Goal: Transaction & Acquisition: Download file/media

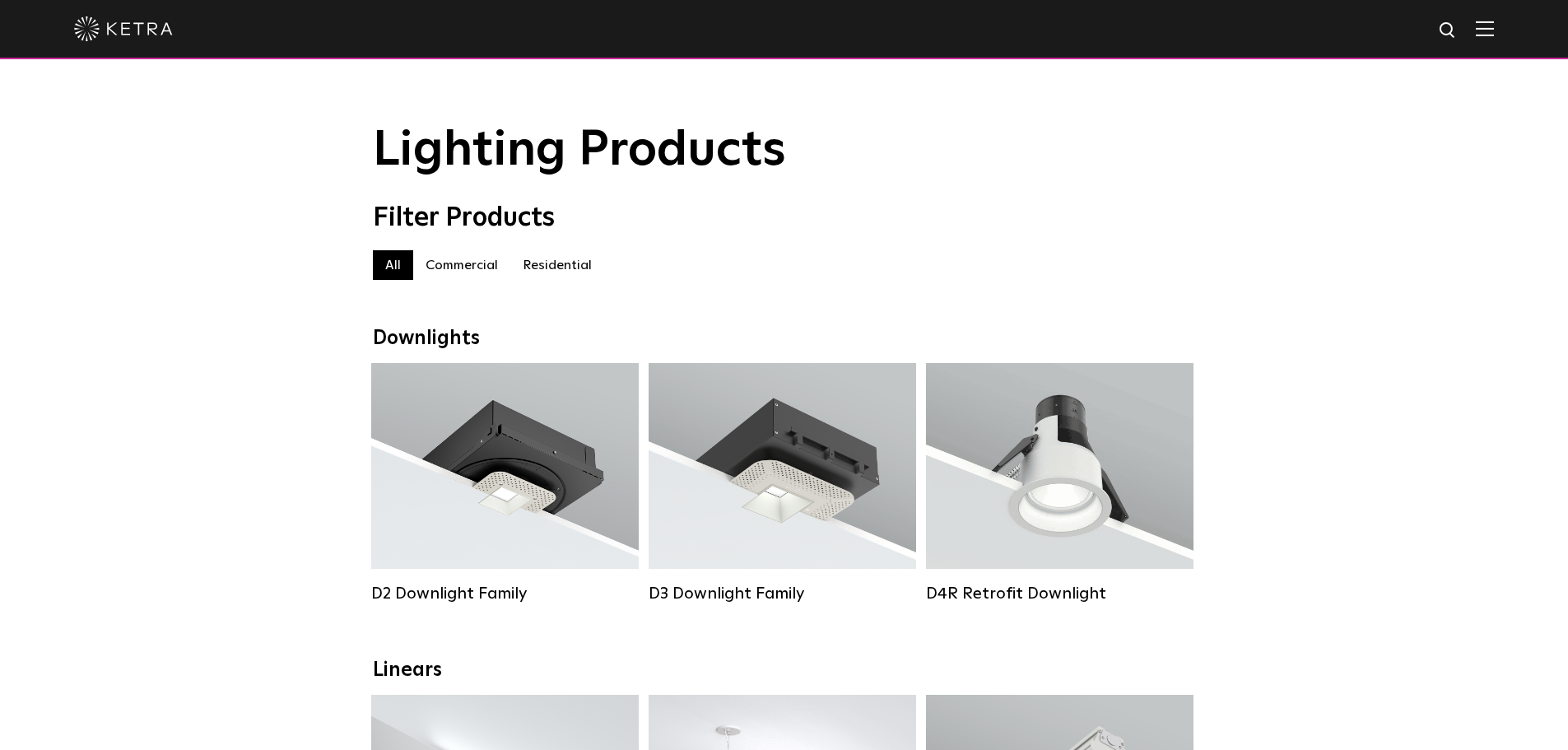
click at [554, 274] on label "Residential" at bounding box center [557, 265] width 94 height 30
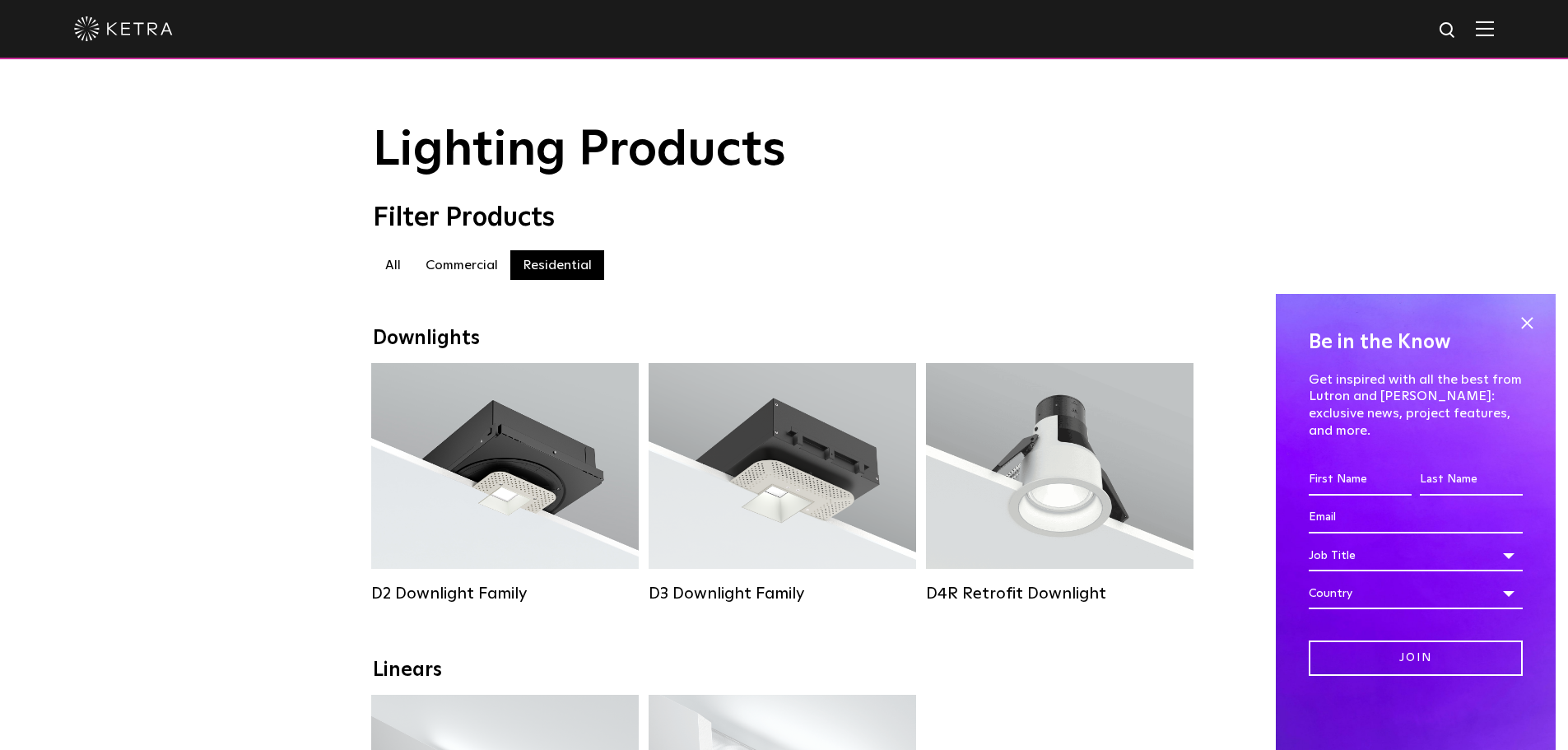
scroll to position [165, 0]
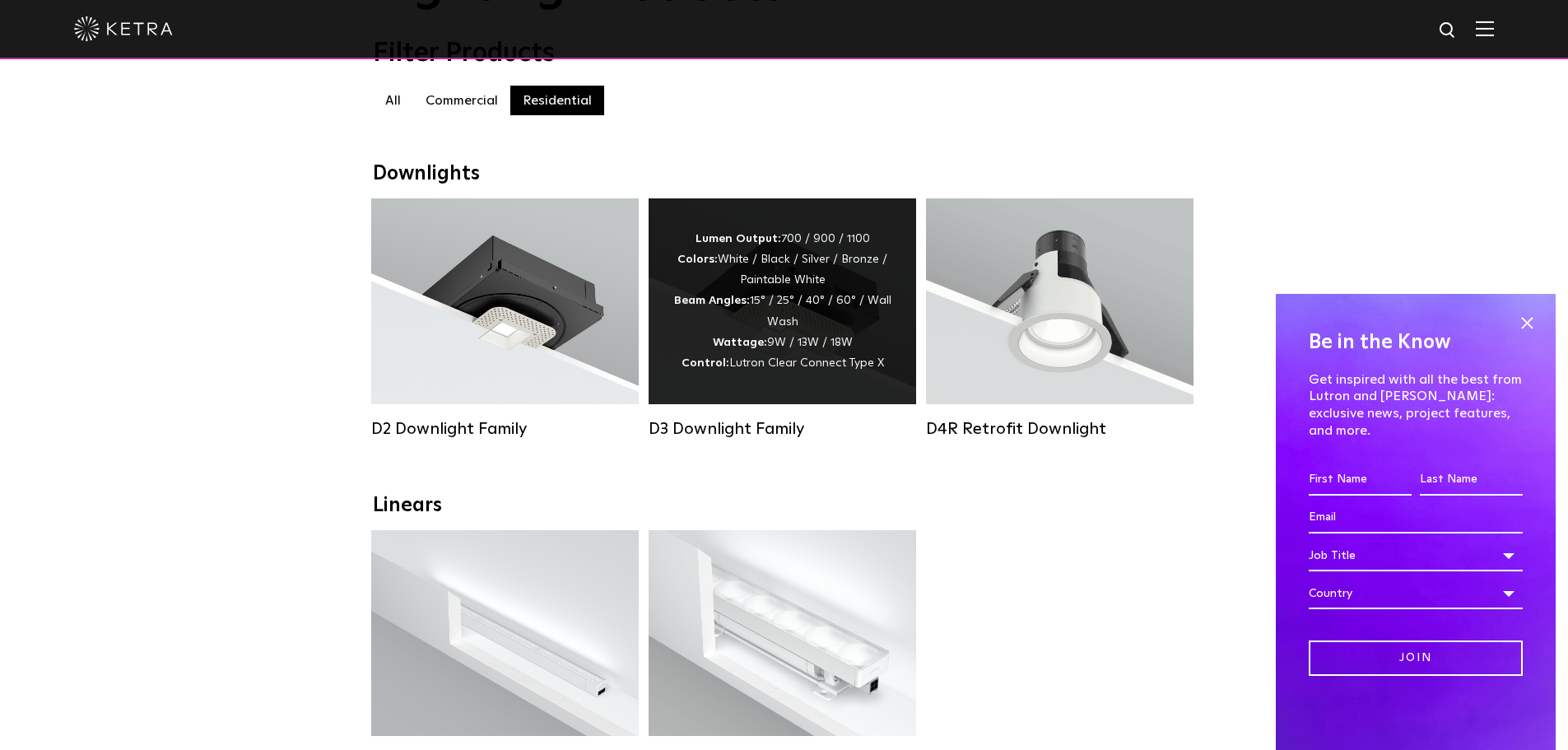
click at [762, 282] on div "Lumen Output: 700 / 900 / 1100 Colors: White / Black / Silver / Bronze / Painta…" at bounding box center [782, 301] width 218 height 145
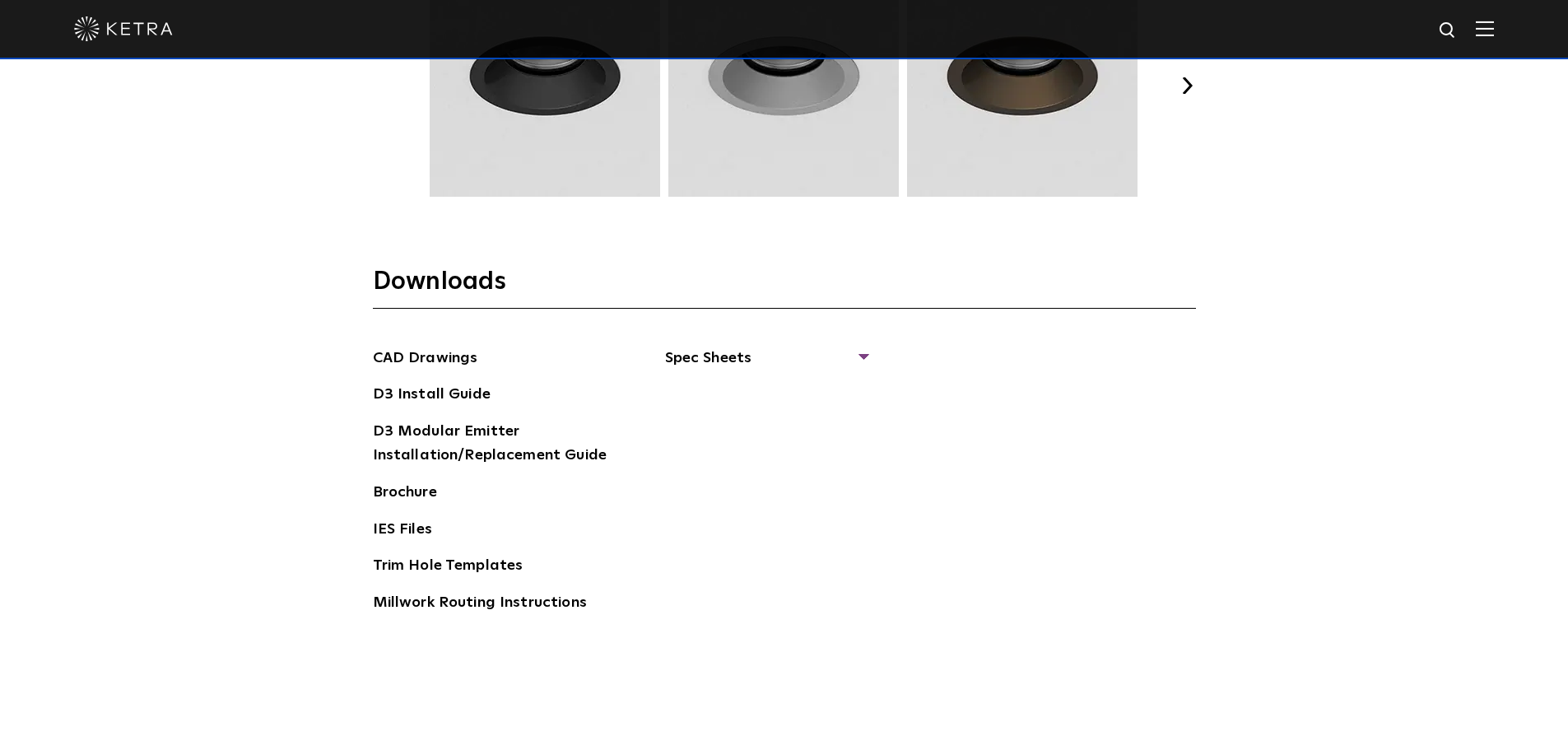
scroll to position [2553, 0]
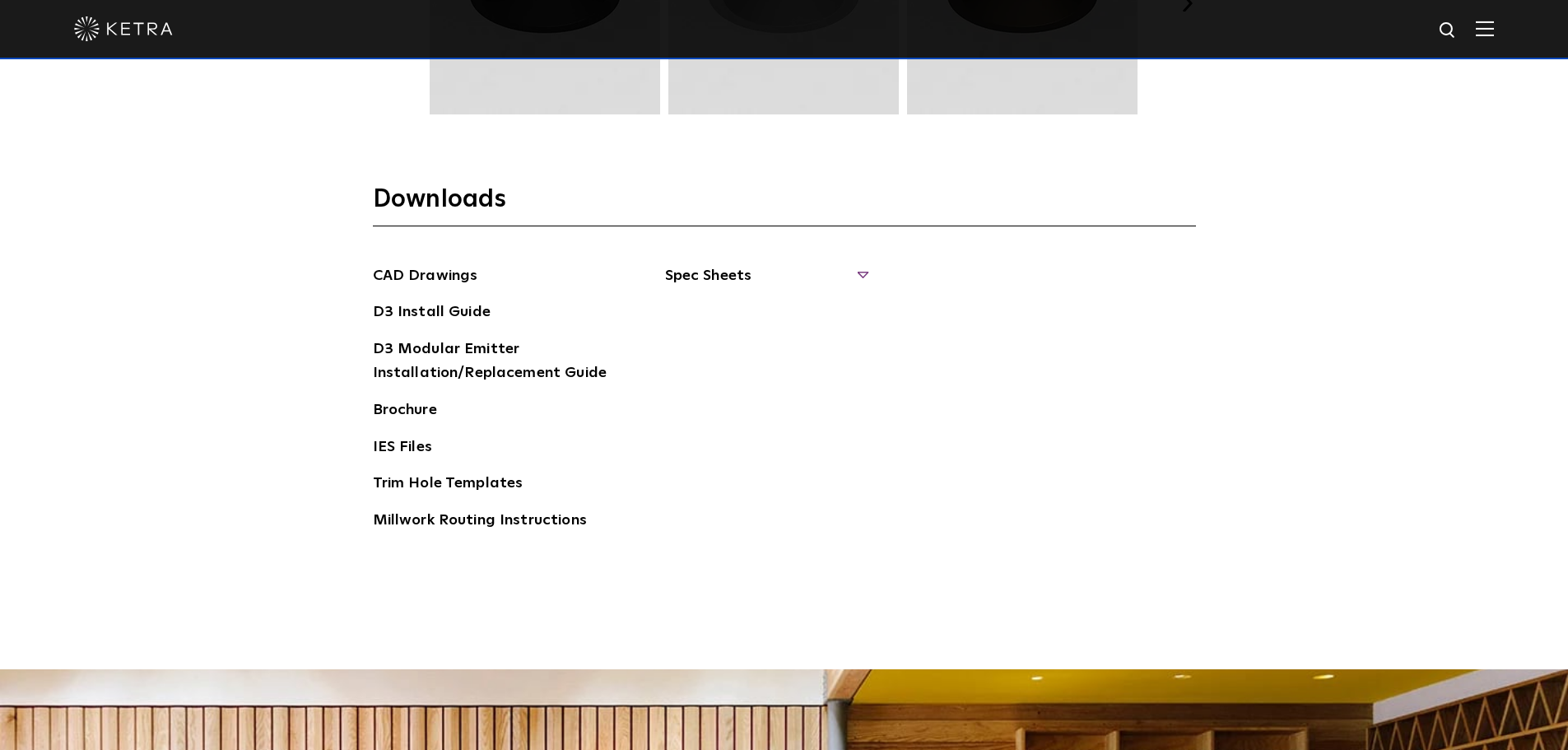
click at [836, 275] on span "Spec Sheets" at bounding box center [766, 282] width 202 height 36
click at [759, 347] on link "D3 Wallwash Round" at bounding box center [746, 347] width 121 height 18
